Goal: Information Seeking & Learning: Learn about a topic

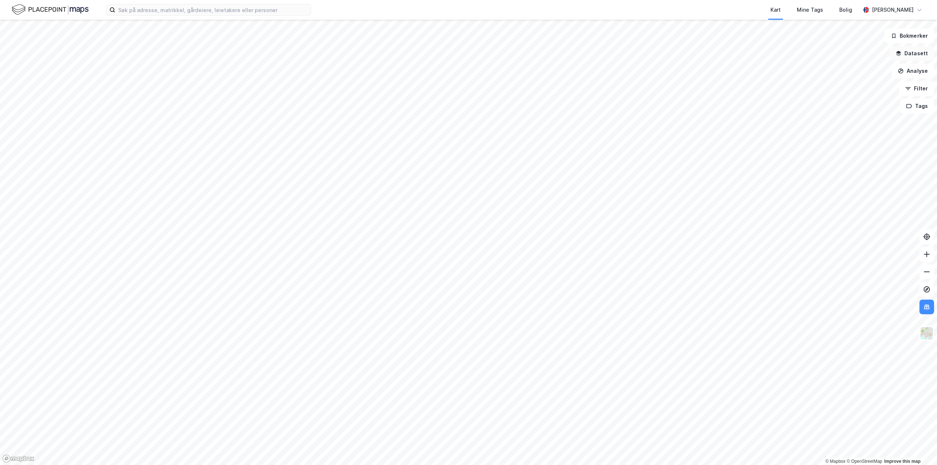
click at [913, 46] on button "Datasett" at bounding box center [911, 53] width 45 height 15
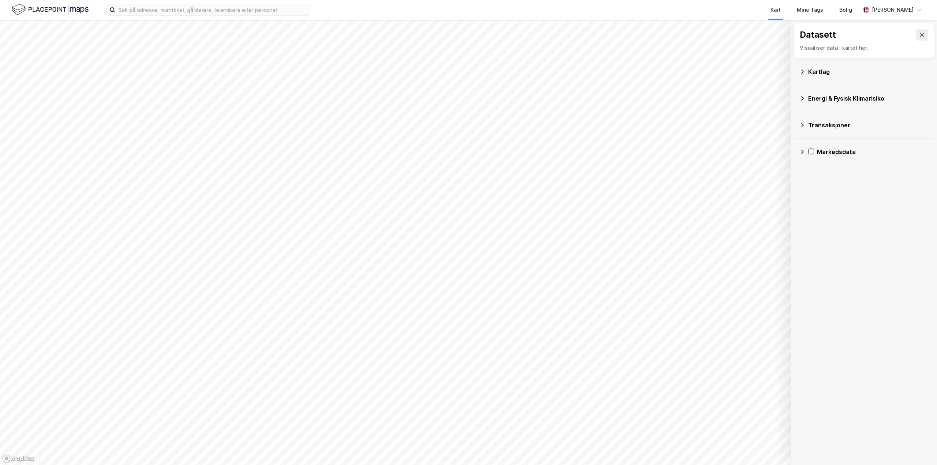
click at [801, 123] on icon at bounding box center [802, 125] width 6 height 6
click at [821, 141] on icon at bounding box center [820, 142] width 5 height 5
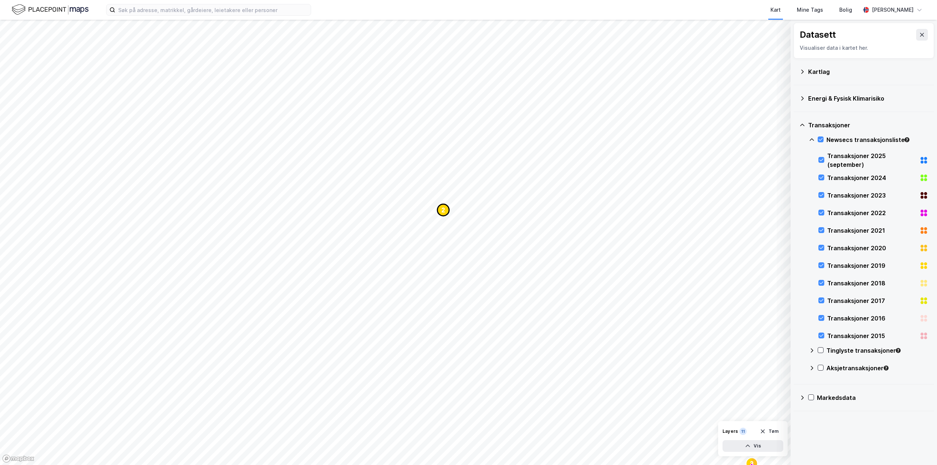
click at [443, 211] on text "2" at bounding box center [443, 210] width 3 height 6
click at [403, 223] on div "Undervisning Tomt: 28 295 ㎡ 2 Leietakere" at bounding box center [402, 218] width 114 height 16
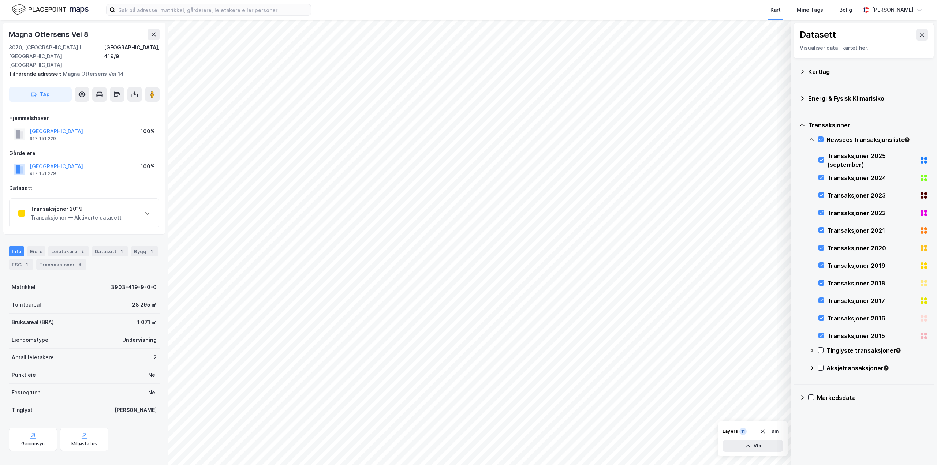
click at [137, 199] on div "Transaksjoner 2019 Transaksjoner — Aktiverte datasett" at bounding box center [84, 213] width 149 height 29
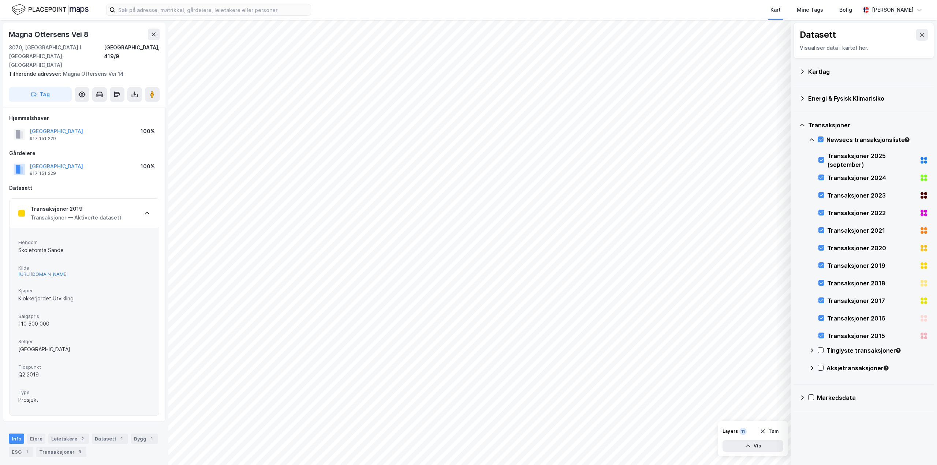
click at [68, 271] on div "[URL][DOMAIN_NAME]" at bounding box center [42, 274] width 49 height 6
